Goal: Contribute content: Add original content to the website for others to see

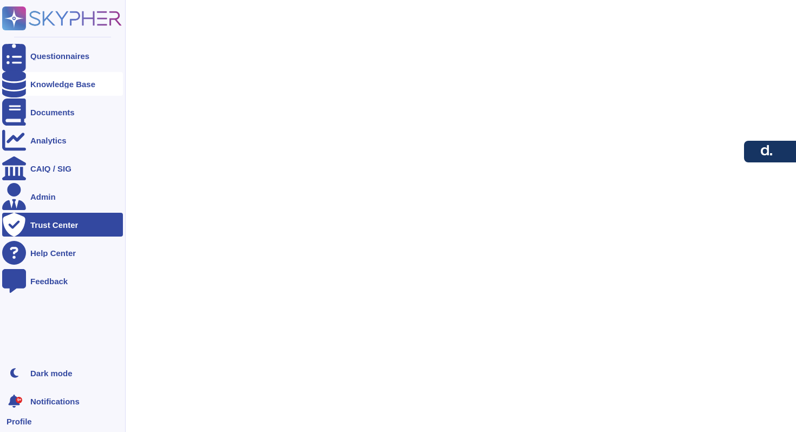
click at [56, 86] on div "Knowledge Base" at bounding box center [62, 84] width 65 height 8
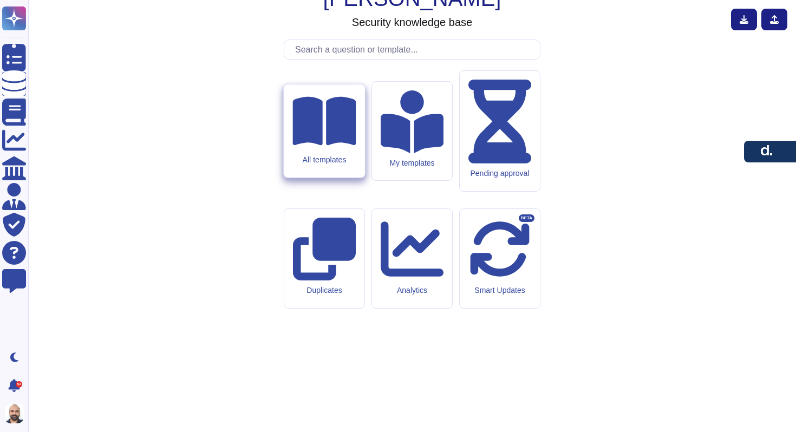
click at [349, 165] on div "All templates" at bounding box center [323, 159] width 63 height 9
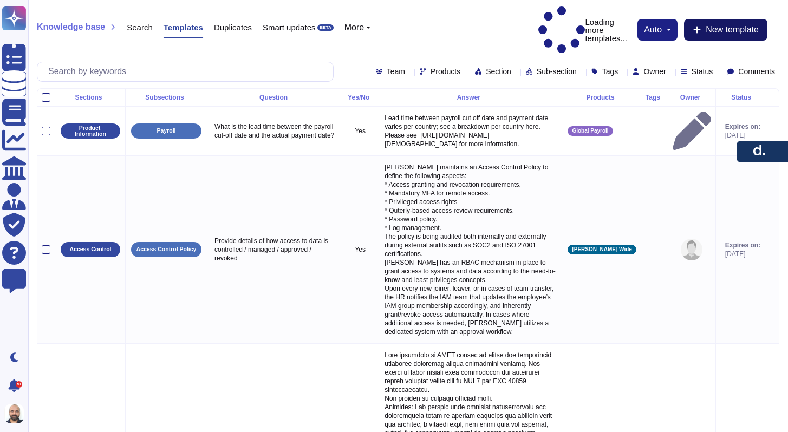
click at [718, 25] on span "New template" at bounding box center [731, 29] width 53 height 9
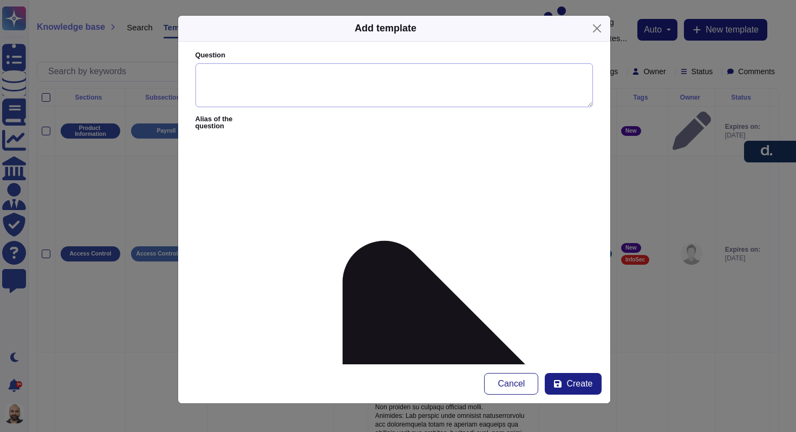
click at [256, 80] on textarea "Question" at bounding box center [393, 85] width 397 height 44
paste textarea "Secure Data Sharing: If Data can be uploaded via the [PERSON_NAME] platform wit…"
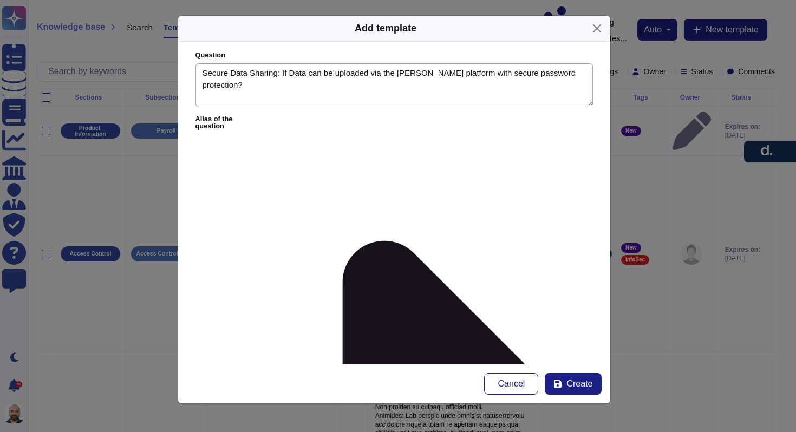
click at [408, 74] on textarea "Secure Data Sharing: If Data can be uploaded via the [PERSON_NAME] platform wit…" at bounding box center [393, 85] width 397 height 44
type textarea "Secure Data Sharing: If Data can be uploaded via the [PERSON_NAME] platform wit…"
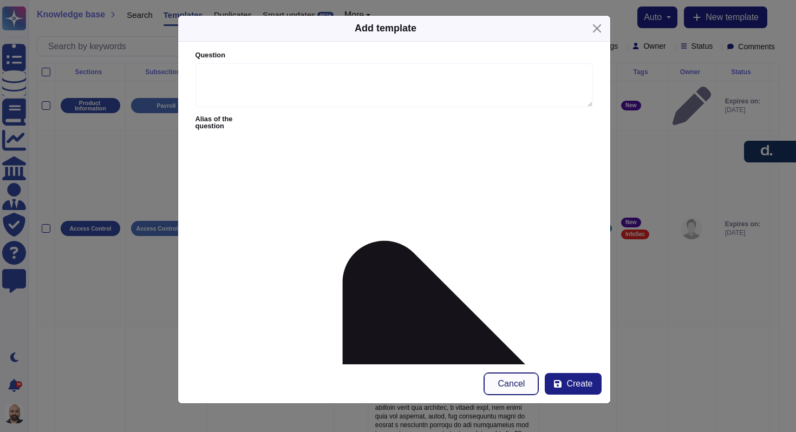
click at [506, 381] on span "Cancel" at bounding box center [511, 383] width 27 height 9
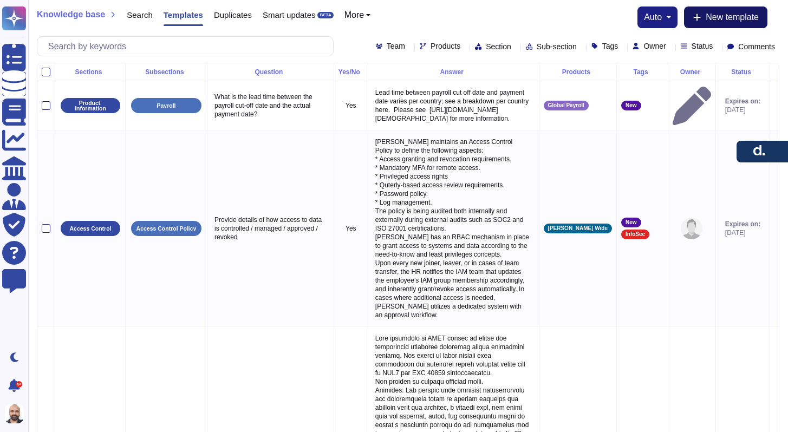
click at [711, 19] on span "New template" at bounding box center [731, 17] width 53 height 9
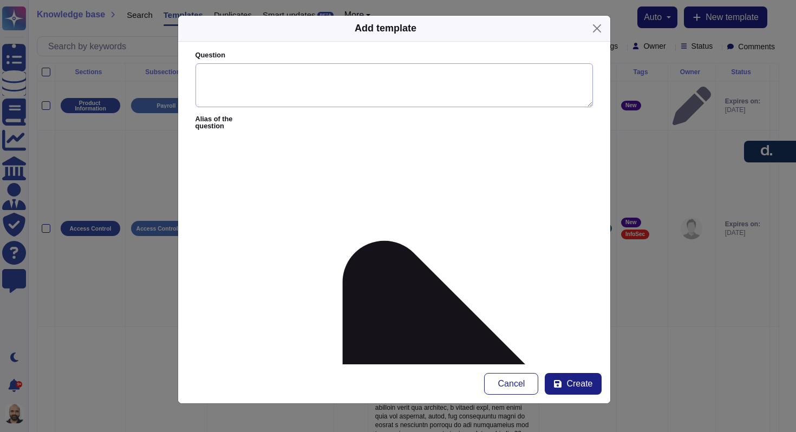
click at [263, 91] on textarea "Question" at bounding box center [393, 85] width 397 height 44
paste textarea "If Data can be uploaded via the [PERSON_NAME] platform with secure password pro…"
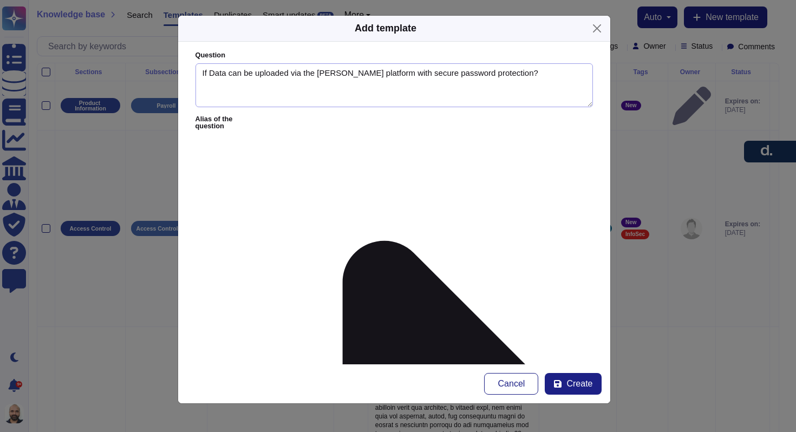
click at [328, 75] on textarea "If Data can be uploaded via the [PERSON_NAME] platform with secure password pro…" at bounding box center [393, 85] width 397 height 44
type textarea "If Data can be uploaded via the [PERSON_NAME] platform with secure password pro…"
paste textarea "Yes, clients can upload data to the [PERSON_NAME] platform with secure password…"
type textarea "Yes, clients can upload data to the [PERSON_NAME] platform with secure password…"
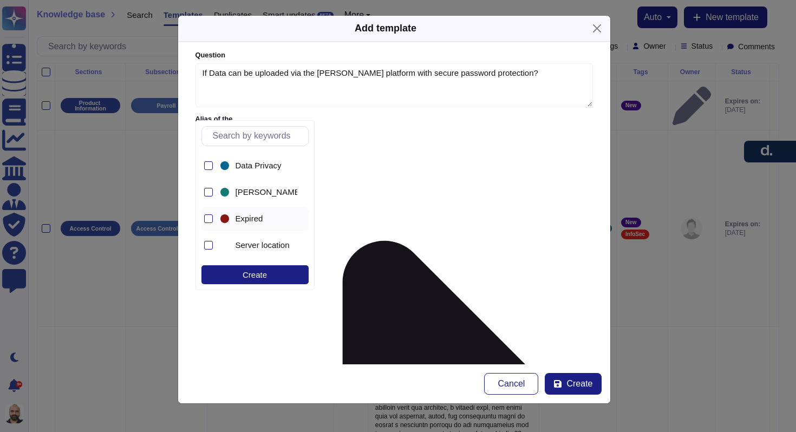
scroll to position [211, 0]
click at [225, 164] on div at bounding box center [224, 165] width 9 height 9
click at [404, 247] on form "Question If Data can be uploaded via the [PERSON_NAME] platform with secure pas…" at bounding box center [394, 203] width 432 height 323
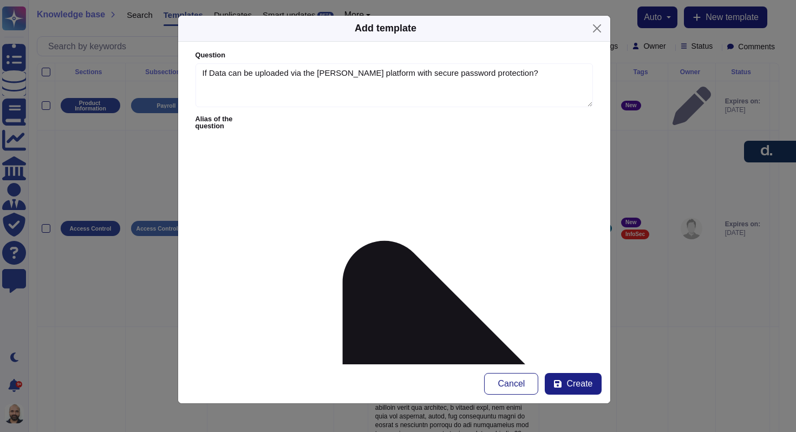
type input "sudhee"
click at [377, 192] on span "[PERSON_NAME]" at bounding box center [387, 188] width 67 height 10
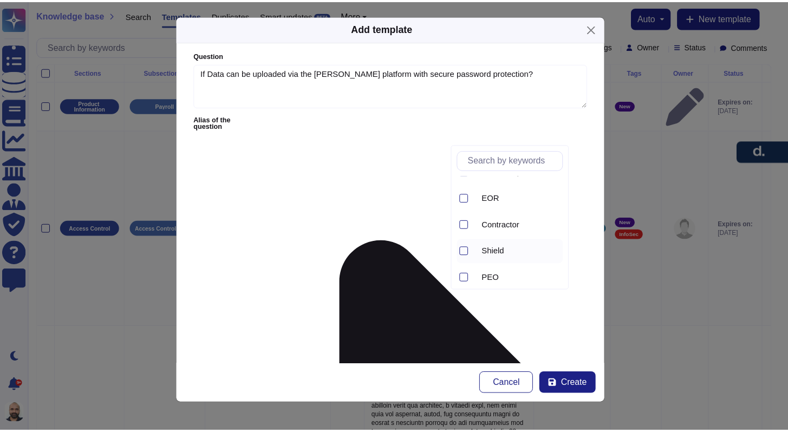
scroll to position [0, 0]
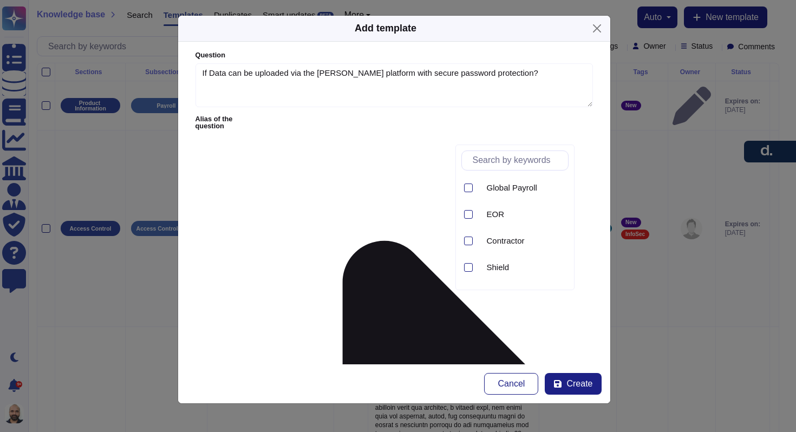
type input "da"
click at [222, 213] on div "Data Privacy" at bounding box center [285, 219] width 134 height 24
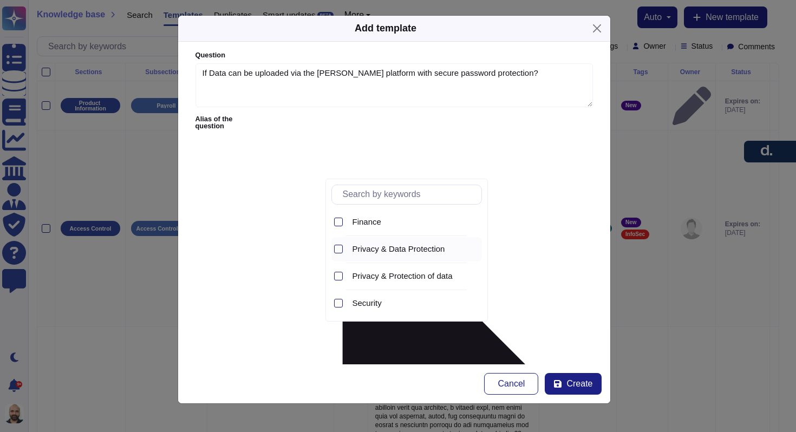
click at [378, 250] on span "Privacy & Data Protection" at bounding box center [398, 249] width 93 height 10
click at [561, 384] on icon at bounding box center [557, 383] width 9 height 9
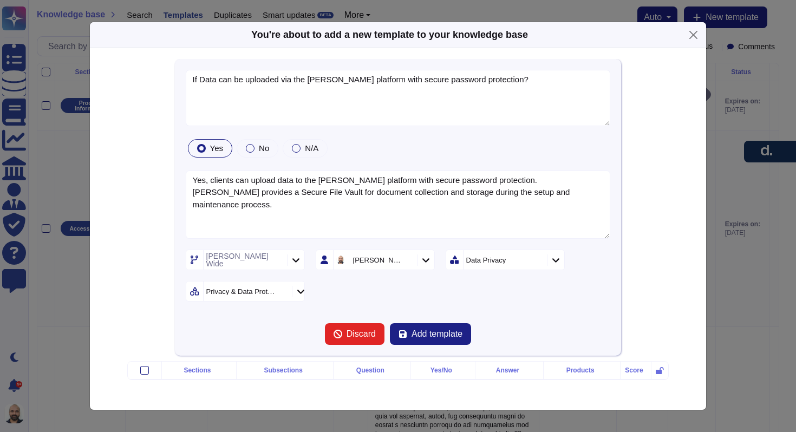
type textarea "If Data can be uploaded via the [PERSON_NAME] platform with secure password pro…"
type textarea "Yes, clients can upload data to the [PERSON_NAME] platform with secure password…"
click at [411, 332] on span "Add template" at bounding box center [436, 334] width 51 height 9
